Goal: Task Accomplishment & Management: Manage account settings

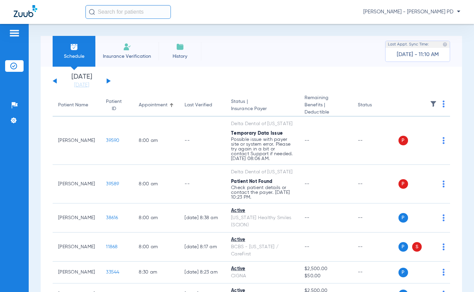
click at [109, 80] on button at bounding box center [109, 80] width 4 height 5
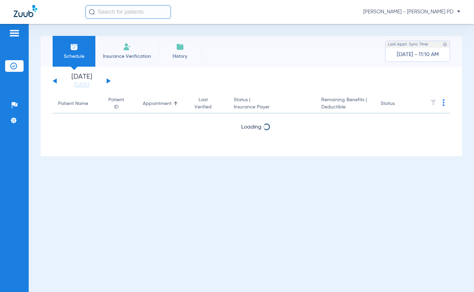
click at [109, 80] on button at bounding box center [109, 80] width 4 height 5
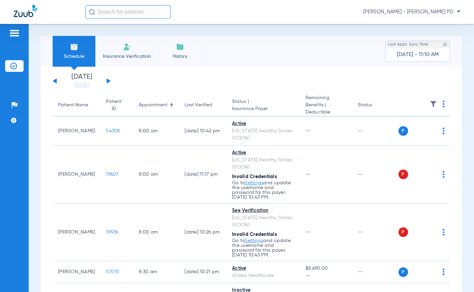
click at [57, 82] on div "[DATE] [DATE] [DATE] [DATE] [DATE] [DATE] [DATE] [DATE] [DATE] [DATE] [DATE] [D…" at bounding box center [82, 80] width 58 height 15
click at [55, 82] on button at bounding box center [55, 80] width 4 height 5
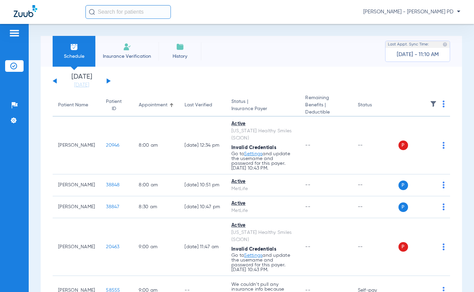
click at [55, 82] on button at bounding box center [55, 80] width 4 height 5
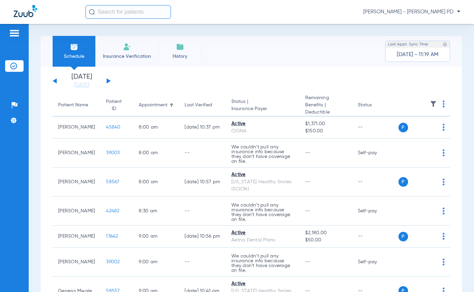
click at [465, 20] on div "[PERSON_NAME] - [PERSON_NAME] PD" at bounding box center [237, 12] width 474 height 24
click at [108, 81] on button at bounding box center [109, 80] width 4 height 5
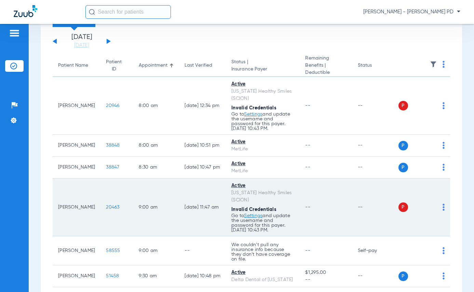
scroll to position [103, 0]
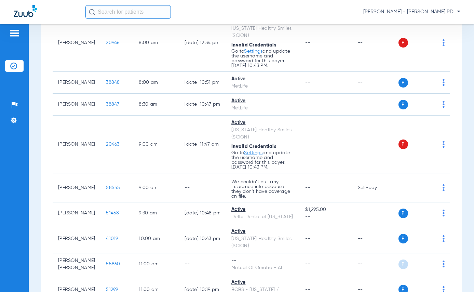
click at [14, 183] on div "Patients Insurance Verification Setup Help Center Settings" at bounding box center [14, 170] width 29 height 292
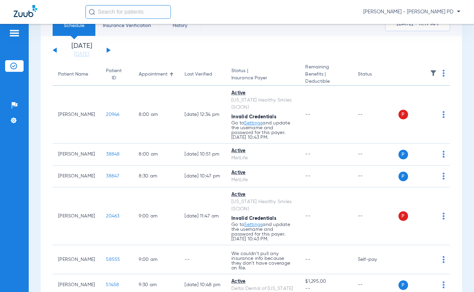
scroll to position [0, 0]
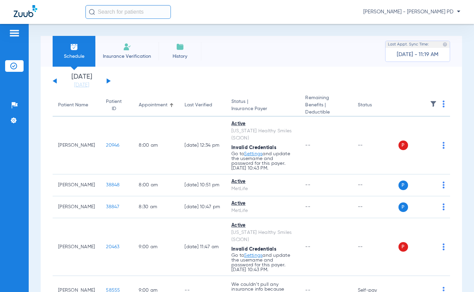
click at [443, 106] on img at bounding box center [444, 103] width 2 height 7
click at [414, 133] on span "Verify All" at bounding box center [413, 131] width 41 height 5
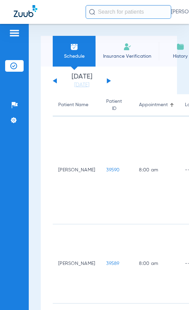
click at [107, 81] on button at bounding box center [109, 80] width 4 height 5
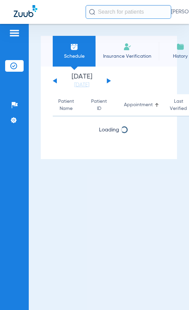
click at [107, 81] on button at bounding box center [109, 80] width 4 height 5
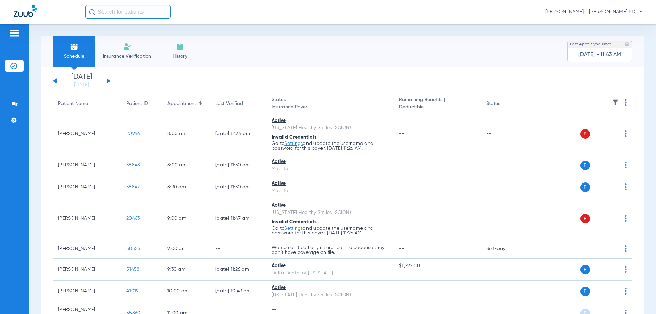
click at [188, 13] on span "[PERSON_NAME] - [PERSON_NAME] PD" at bounding box center [593, 12] width 97 height 7
click at [188, 39] on span "Log out" at bounding box center [617, 38] width 38 height 5
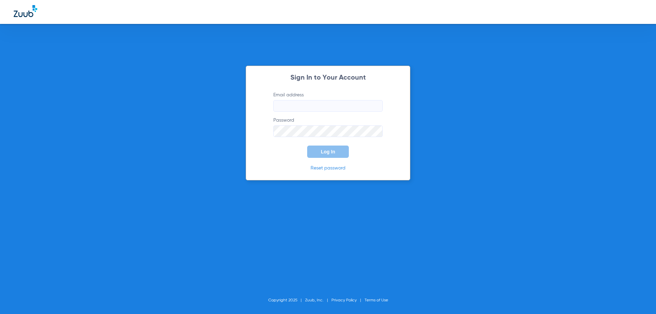
type input "frontdesk@smilelandpd.com"
click at [188, 150] on span "Log In" at bounding box center [328, 151] width 14 height 5
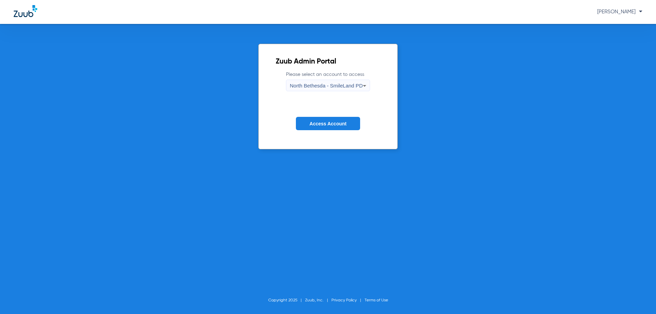
click at [188, 81] on div "North Bethesda - SmileLand PD" at bounding box center [326, 86] width 73 height 12
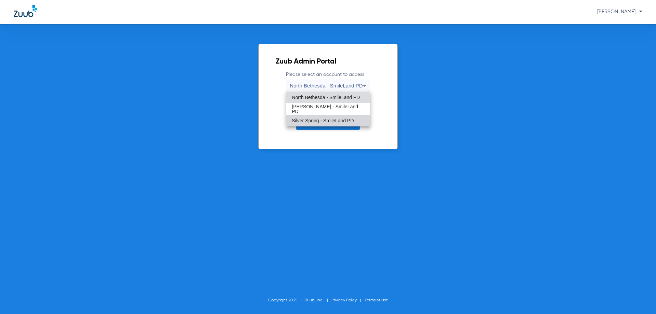
click at [188, 119] on span "Silver Spring - SmileLand PD" at bounding box center [323, 120] width 62 height 5
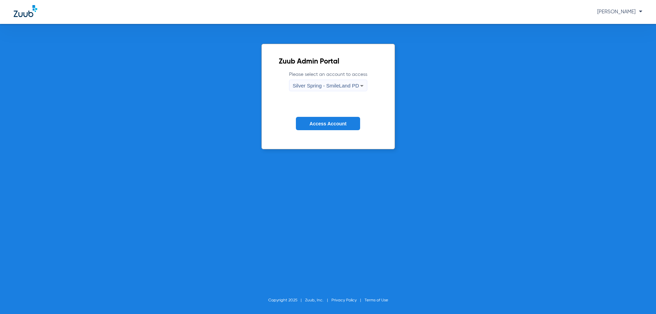
click at [188, 125] on span "Access Account" at bounding box center [328, 123] width 37 height 5
